Goal: Information Seeking & Learning: Find specific fact

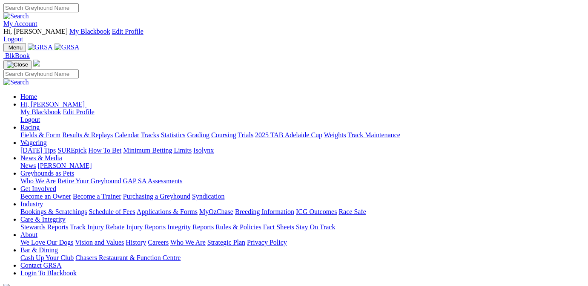
click at [113, 131] on link "Results & Replays" at bounding box center [87, 134] width 51 height 7
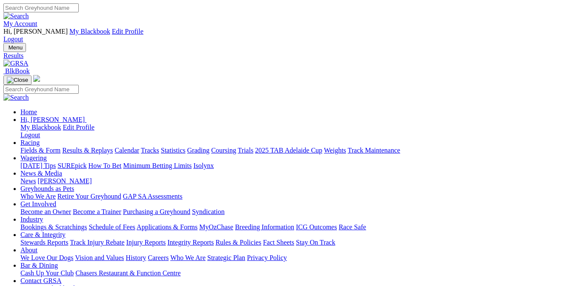
select select "VIC"
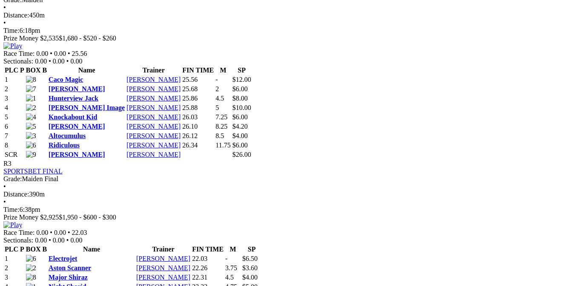
scroll to position [901, 0]
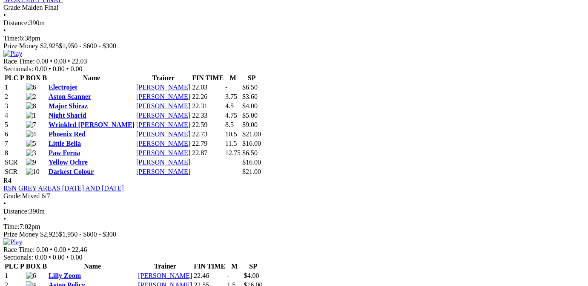
scroll to position [901, 0]
